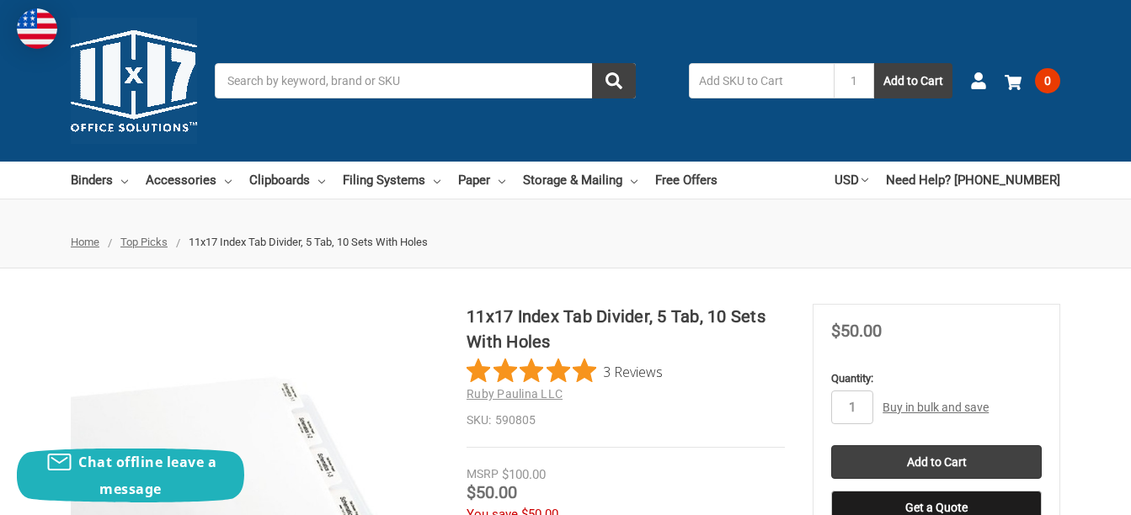
click at [9, 254] on ul "Home Top Picks 11x17 Index Tab Divider, 5 Tab, 10 Sets With Holes" at bounding box center [565, 242] width 1131 height 52
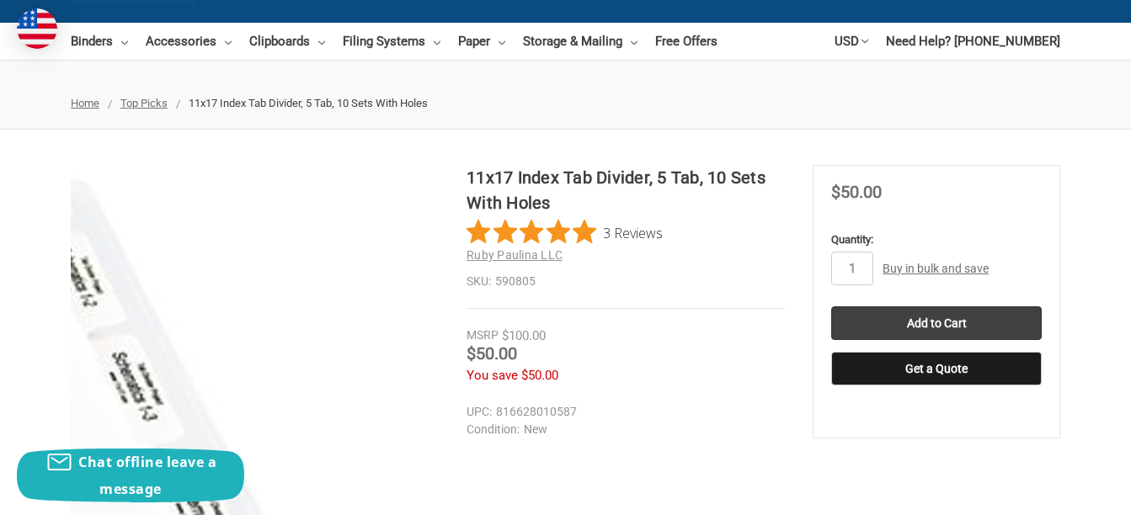
scroll to position [168, 0]
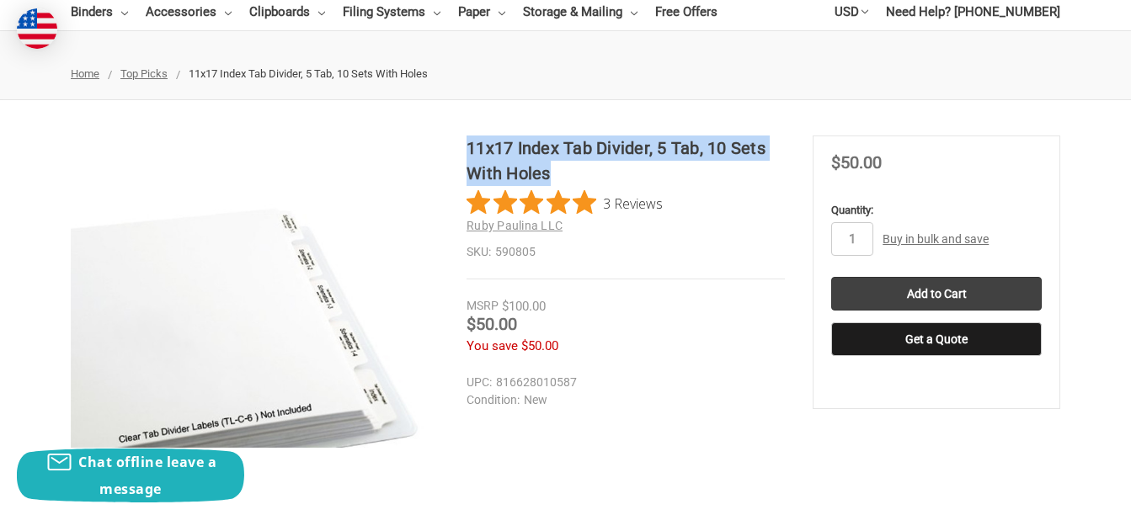
drag, startPoint x: 469, startPoint y: 142, endPoint x: 596, endPoint y: 168, distance: 129.7
click at [596, 168] on h1 "11x17 Index Tab Divider, 5 Tab, 10 Sets With Holes" at bounding box center [626, 161] width 318 height 51
copy h1 "11x17 Index Tab Divider, 5 Tab, 10 Sets With Holes"
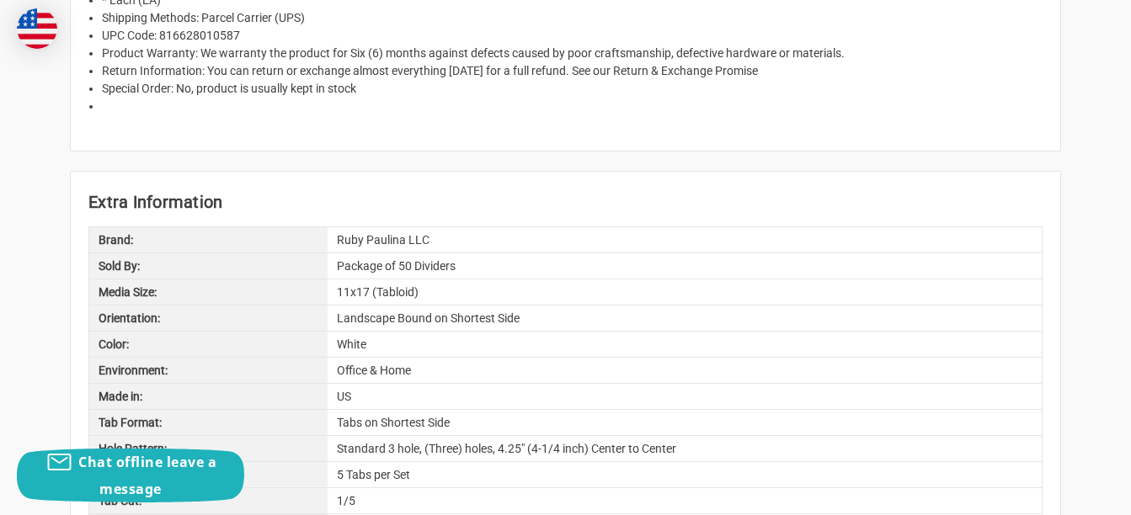
scroll to position [1263, 0]
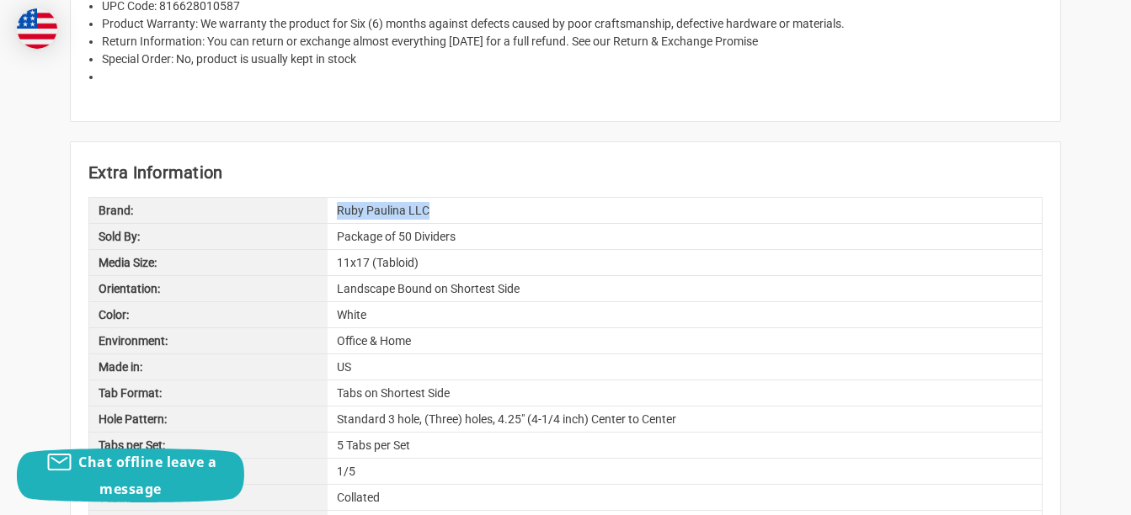
drag, startPoint x: 428, startPoint y: 210, endPoint x: 332, endPoint y: 207, distance: 96.0
click at [332, 207] on div "Ruby Paulina LLC" at bounding box center [685, 210] width 714 height 25
copy div "Ruby Paulina LLC"
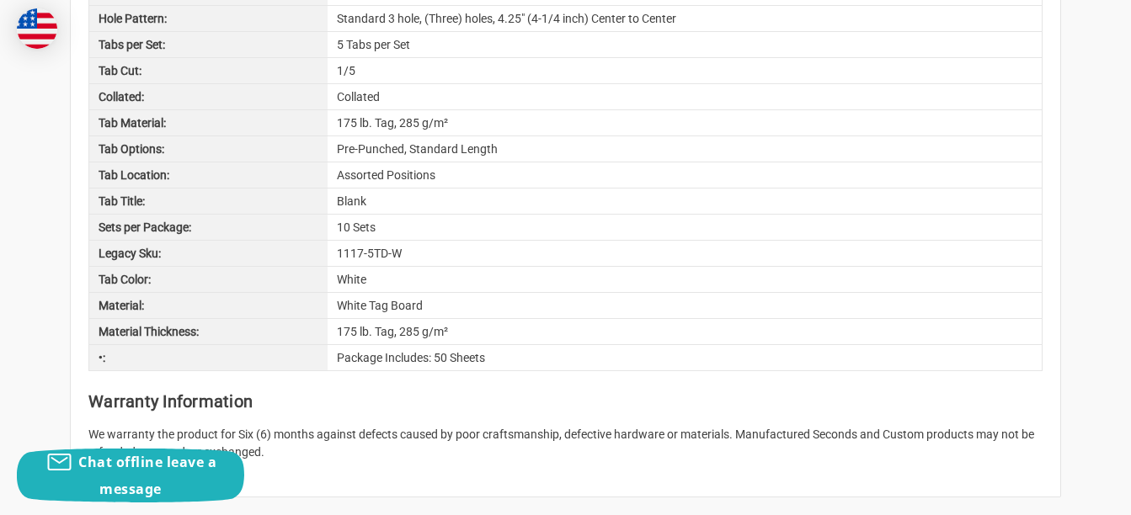
scroll to position [1684, 0]
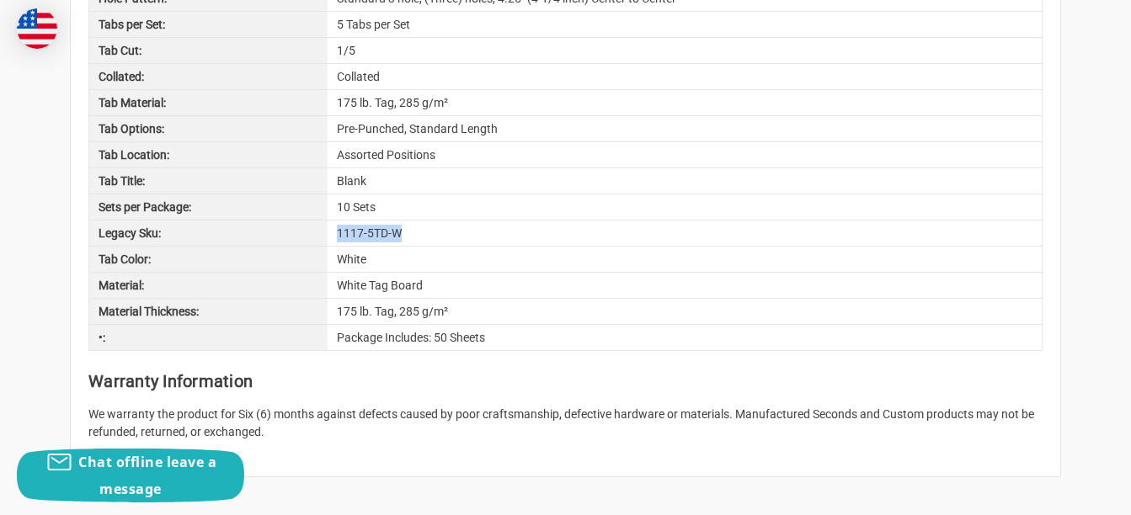
drag, startPoint x: 403, startPoint y: 232, endPoint x: 334, endPoint y: 226, distance: 69.4
click at [334, 226] on div "1117-5TD-W" at bounding box center [685, 233] width 714 height 25
copy div "1117-5TD-W"
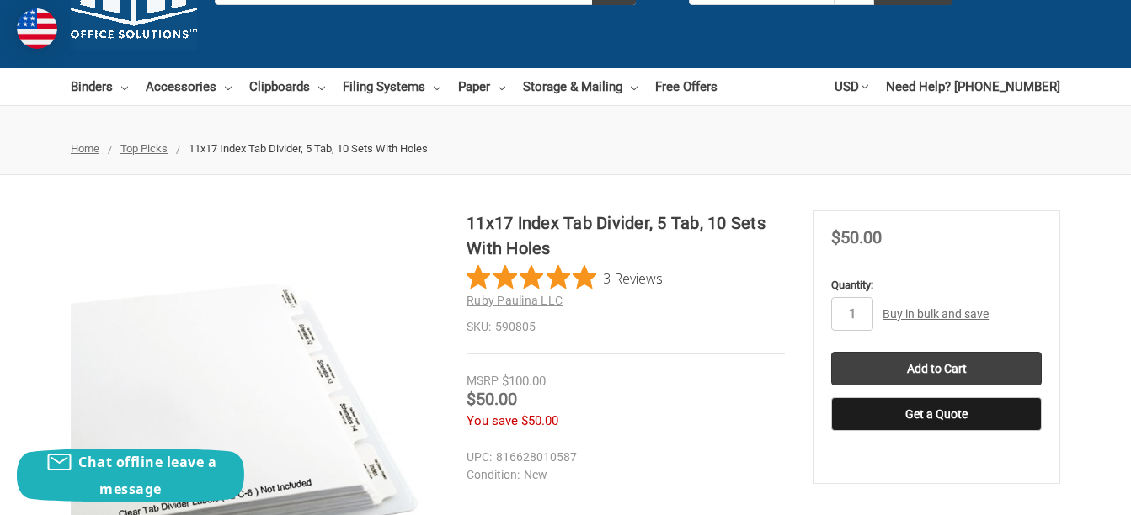
scroll to position [168, 0]
